Goal: Task Accomplishment & Management: Manage account settings

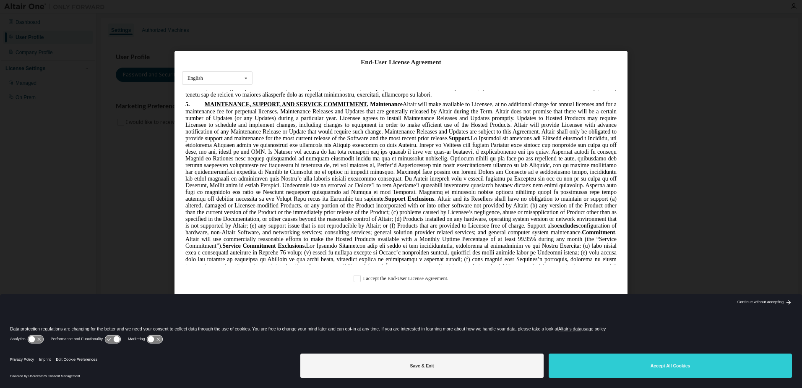
scroll to position [1301, 0]
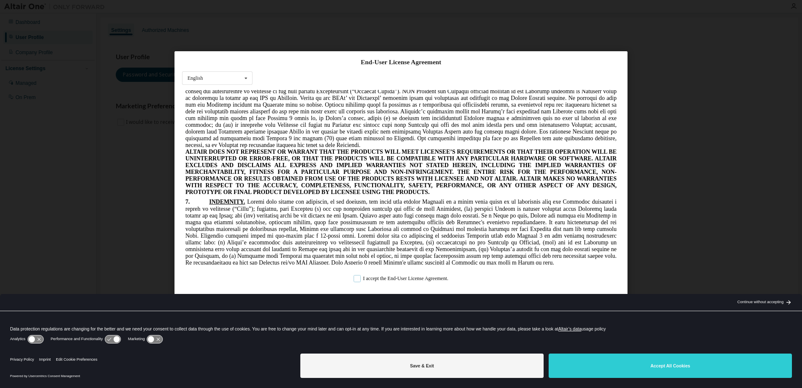
click at [433, 279] on label "I accept the End-User License Agreement." at bounding box center [401, 278] width 95 height 7
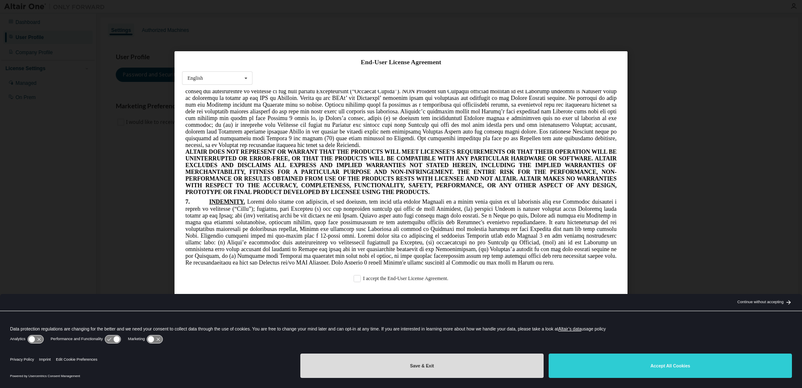
click at [468, 371] on button "Save & Exit" at bounding box center [421, 365] width 243 height 24
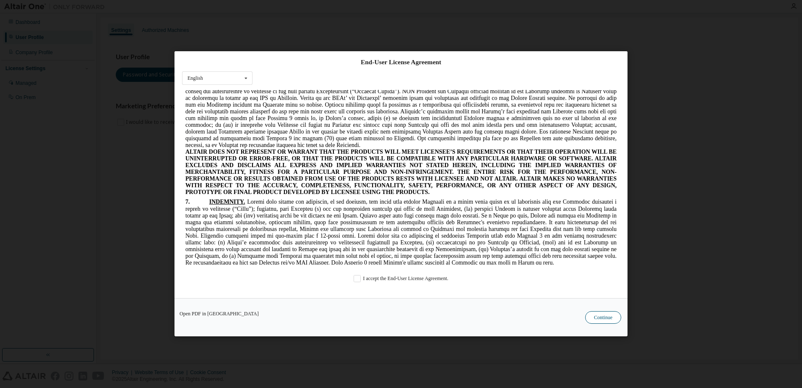
click at [604, 318] on button "Continue" at bounding box center [603, 317] width 36 height 13
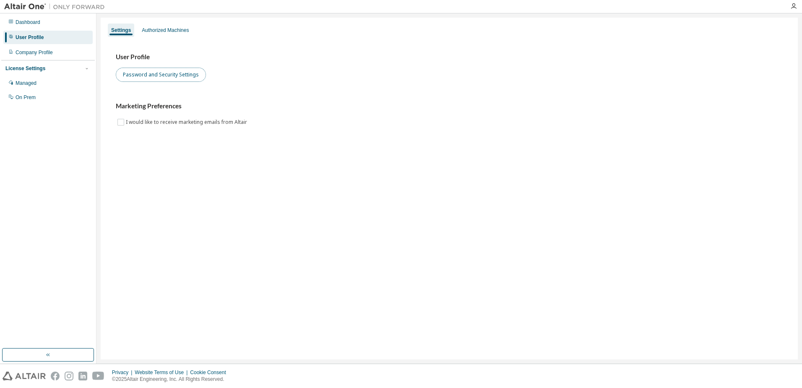
click at [188, 81] on button "Password and Security Settings" at bounding box center [161, 75] width 90 height 14
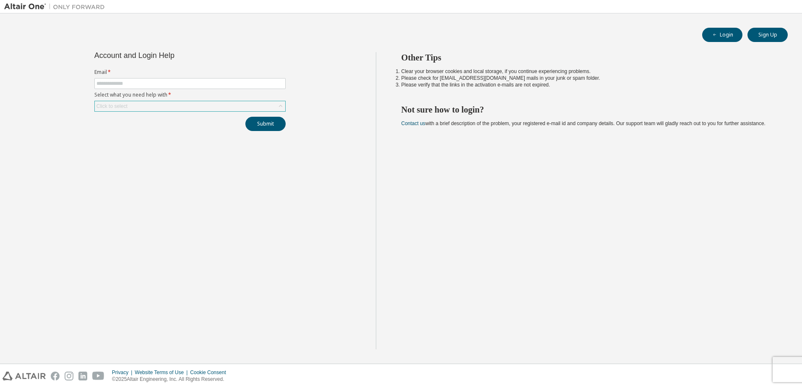
click at [281, 107] on icon at bounding box center [281, 106] width 8 height 8
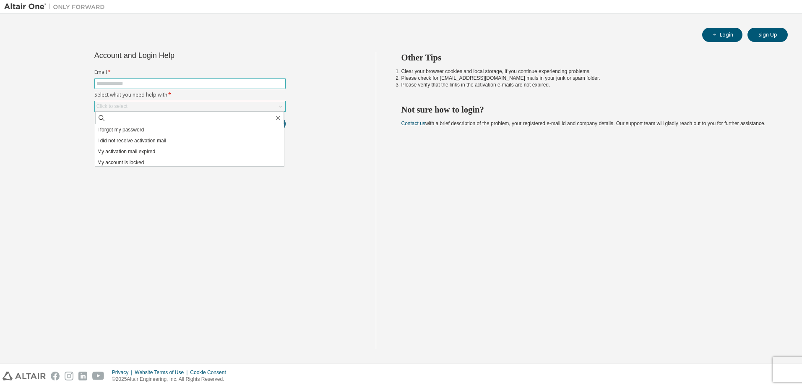
click at [162, 84] on input "text" at bounding box center [190, 83] width 187 height 7
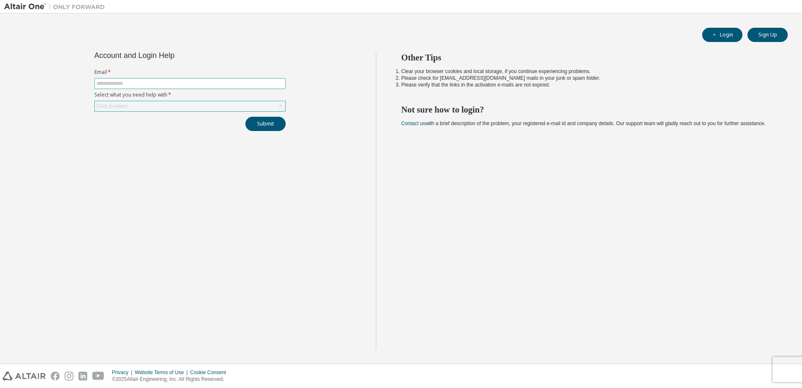
type input "**********"
click at [205, 109] on div "Click to select" at bounding box center [190, 106] width 190 height 10
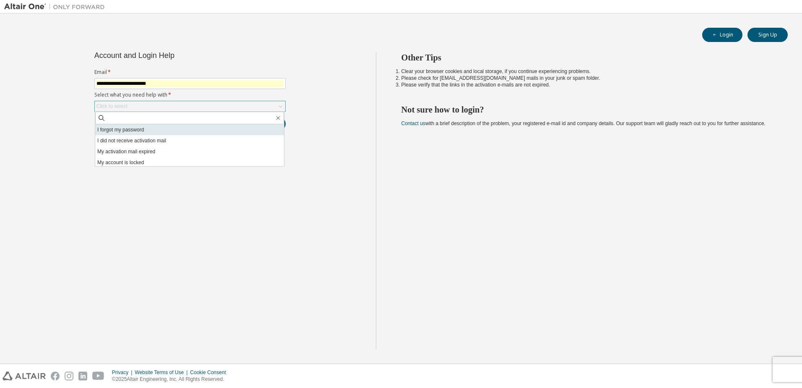
click at [183, 129] on li "I forgot my password" at bounding box center [189, 129] width 189 height 11
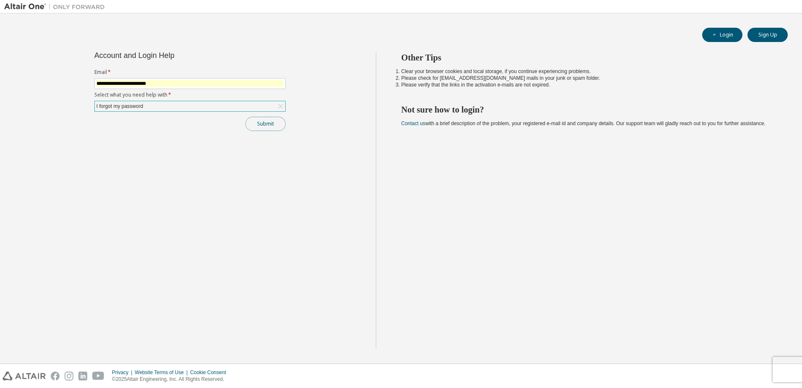
click at [266, 123] on button "Submit" at bounding box center [265, 124] width 40 height 14
click at [256, 129] on button "Submit" at bounding box center [265, 124] width 40 height 14
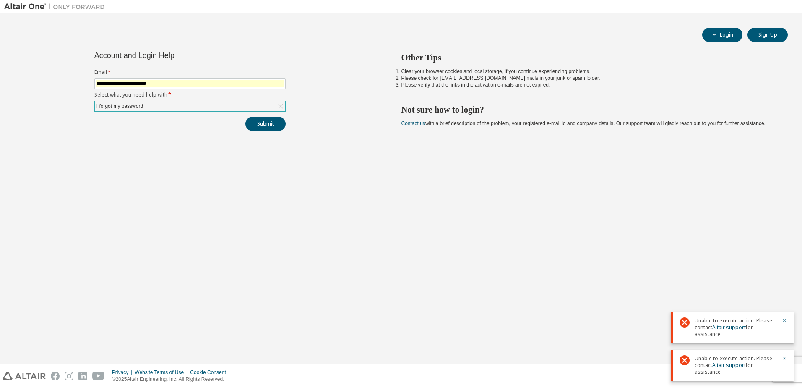
click at [784, 321] on icon "button" at bounding box center [784, 320] width 3 height 3
click at [784, 356] on icon "button" at bounding box center [784, 357] width 5 height 5
